Goal: Task Accomplishment & Management: Complete application form

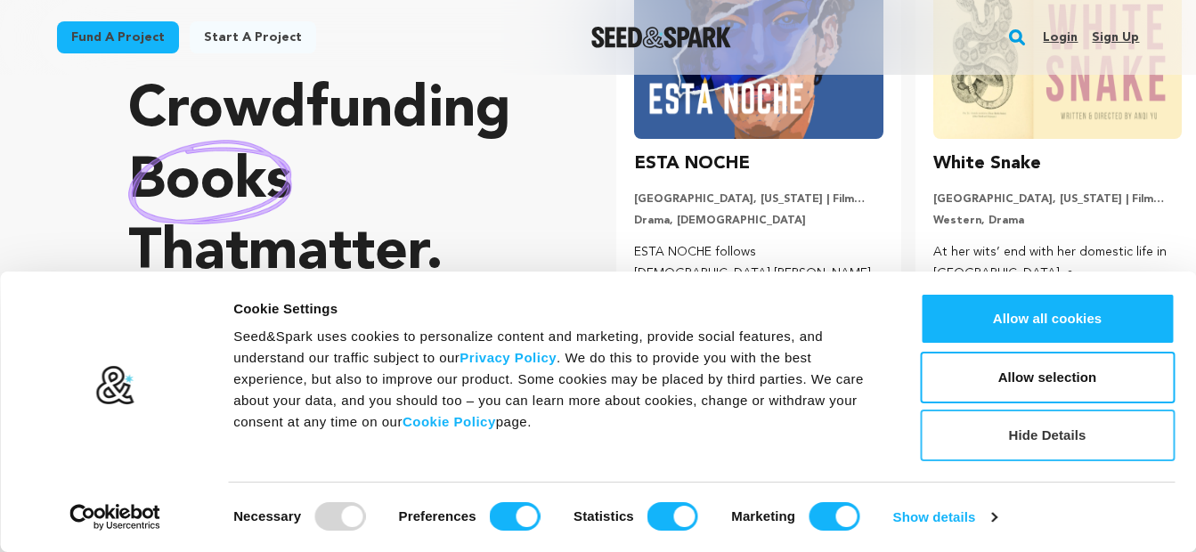
click at [1058, 446] on button "Hide Details" at bounding box center [1047, 436] width 255 height 52
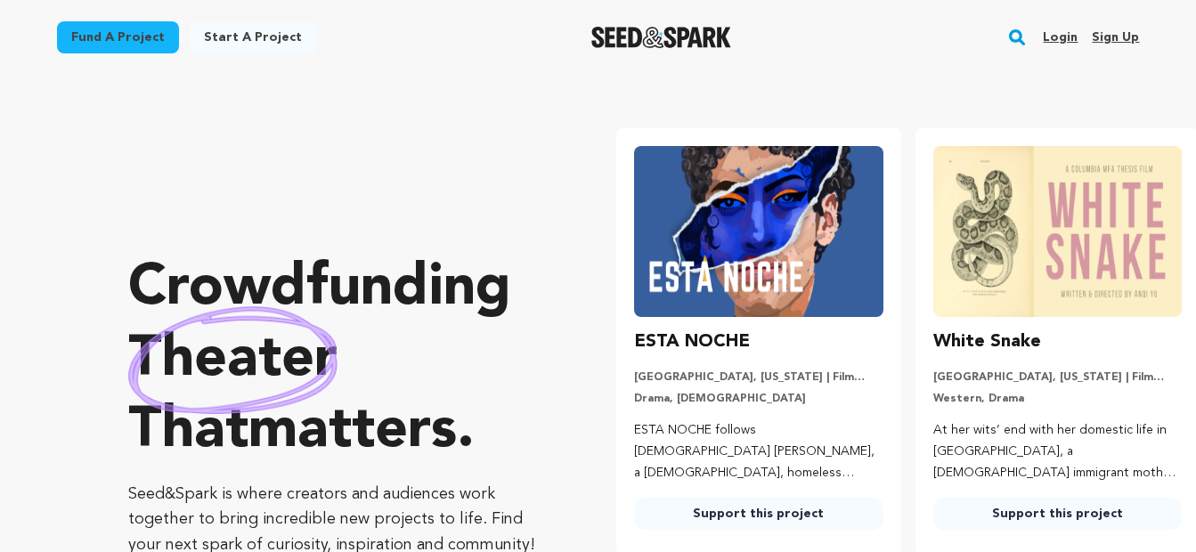
click at [200, 29] on link "Start a project" at bounding box center [253, 37] width 126 height 32
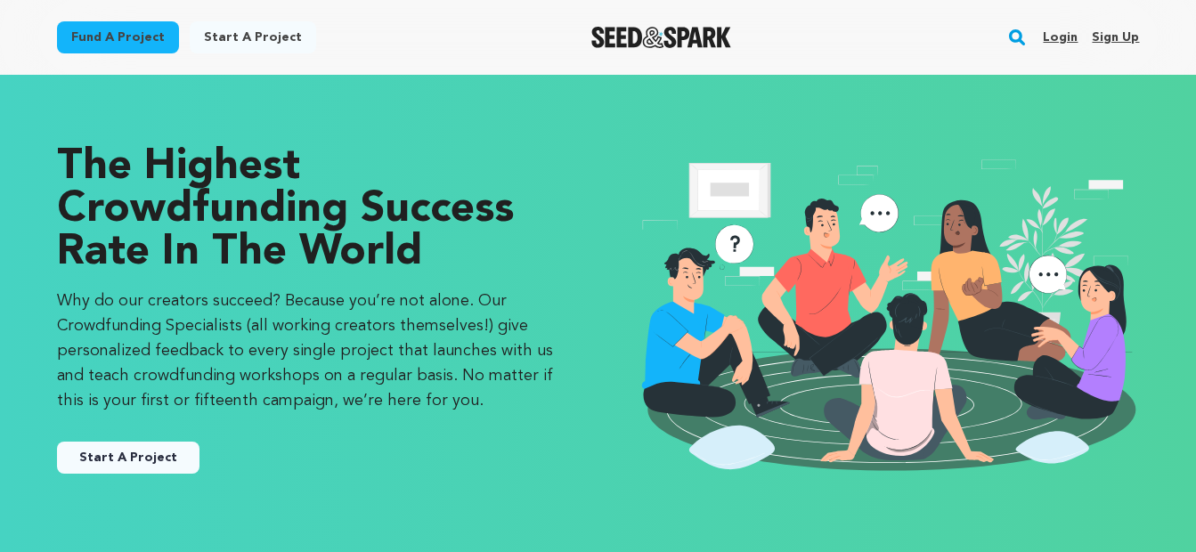
click at [225, 41] on link "Start a project" at bounding box center [253, 37] width 126 height 32
